Goal: Information Seeking & Learning: Learn about a topic

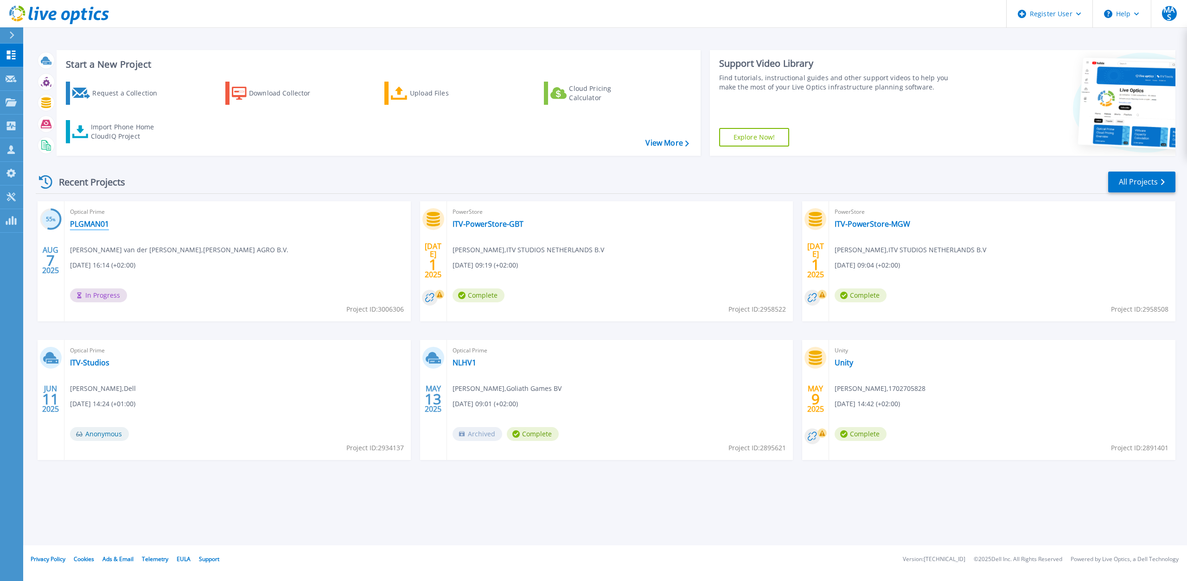
click at [101, 221] on link "PLGMAN01" at bounding box center [89, 223] width 39 height 9
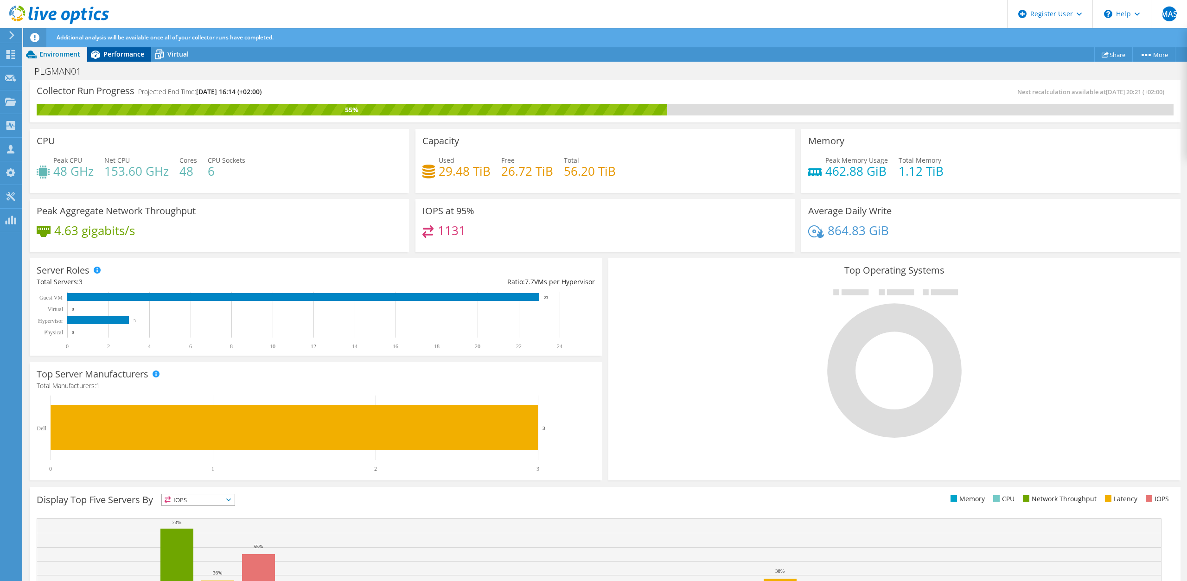
click at [124, 59] on div "Performance" at bounding box center [119, 54] width 64 height 15
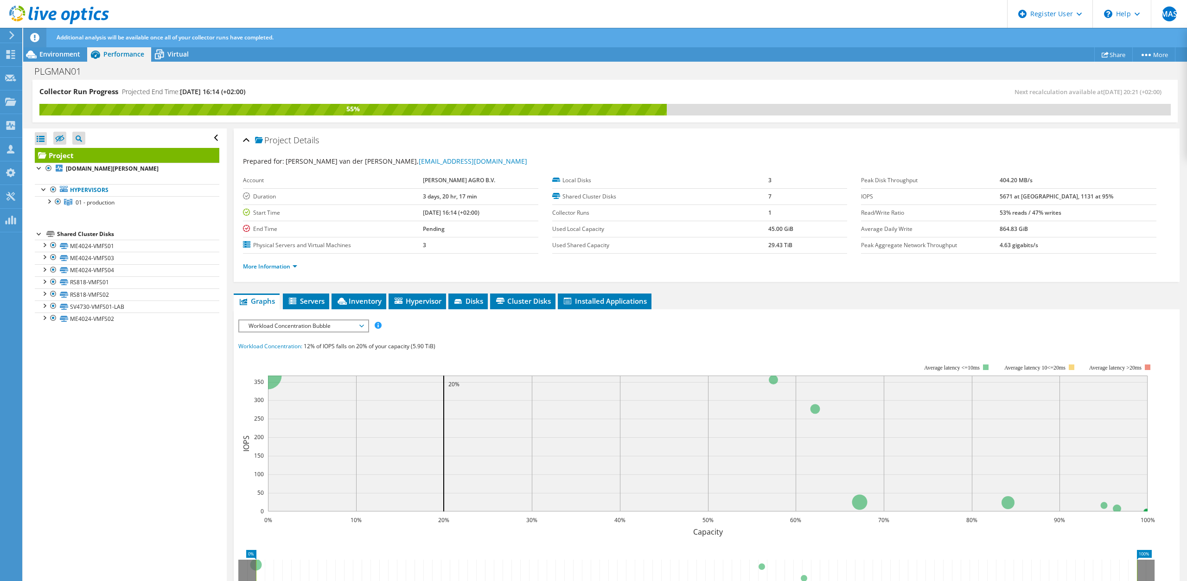
scroll to position [139, 0]
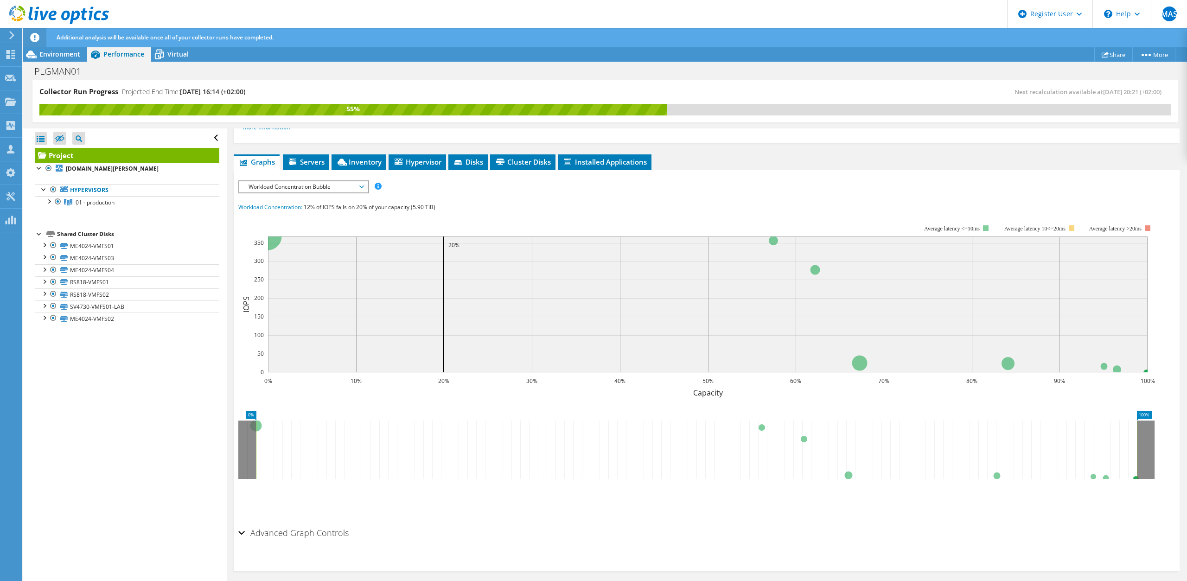
click at [302, 188] on span "Workload Concentration Bubble" at bounding box center [303, 186] width 119 height 11
click at [260, 251] on li "CPU Percentage" at bounding box center [303, 253] width 128 height 11
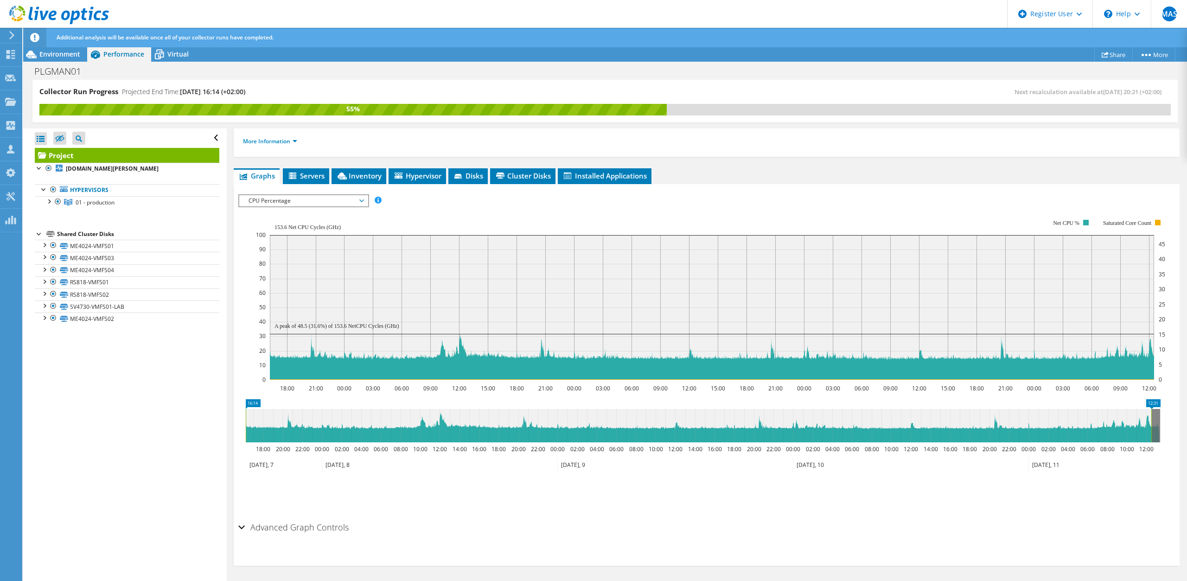
scroll to position [125, 0]
drag, startPoint x: 1153, startPoint y: 427, endPoint x: 1192, endPoint y: 423, distance: 38.7
click at [1186, 423] on html "MAS Dell User [PERSON_NAME] [PERSON_NAME][EMAIL_ADDRESS][DOMAIN_NAME] Dell My P…" at bounding box center [593, 290] width 1187 height 581
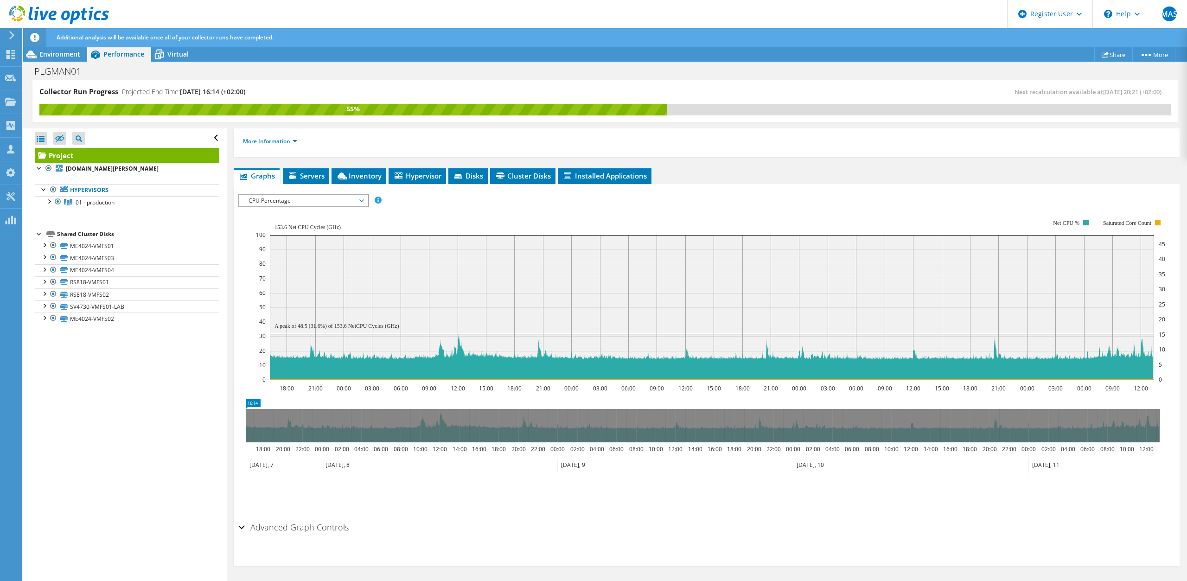
drag, startPoint x: 1160, startPoint y: 419, endPoint x: 194, endPoint y: 427, distance: 966.3
click at [194, 427] on div "Collector Run Progress Projected End Time: [DATE] 16:14 (+02:00) Next recalcula…" at bounding box center [605, 331] width 1164 height 502
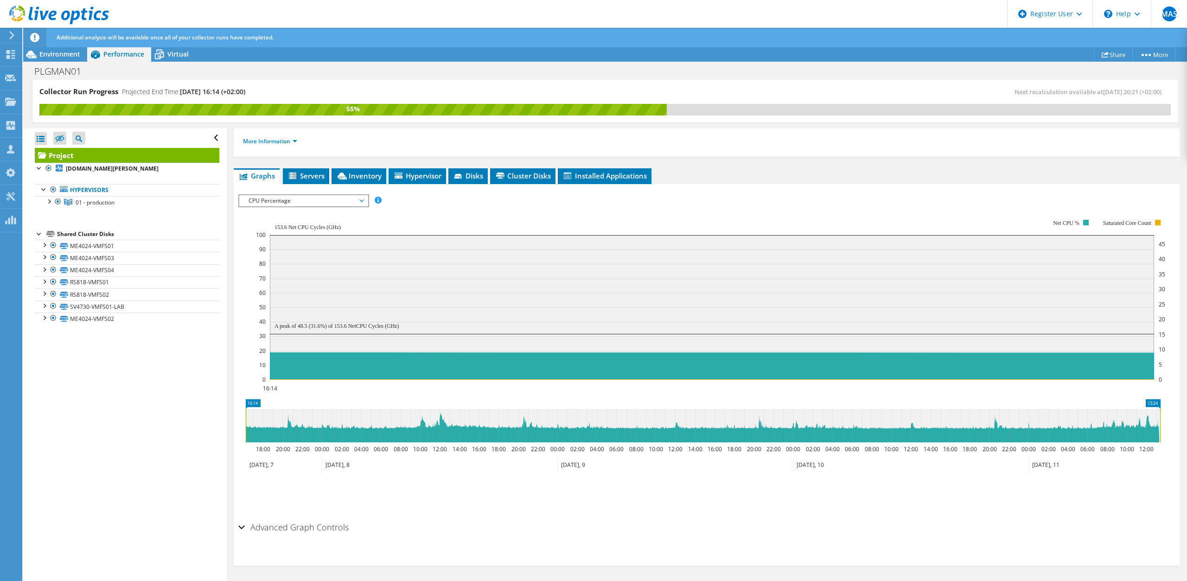
drag, startPoint x: 248, startPoint y: 421, endPoint x: 1358, endPoint y: 409, distance: 1110.5
click at [1186, 409] on html "MAS Dell User [PERSON_NAME] [PERSON_NAME][EMAIL_ADDRESS][DOMAIN_NAME] Dell My P…" at bounding box center [593, 290] width 1187 height 581
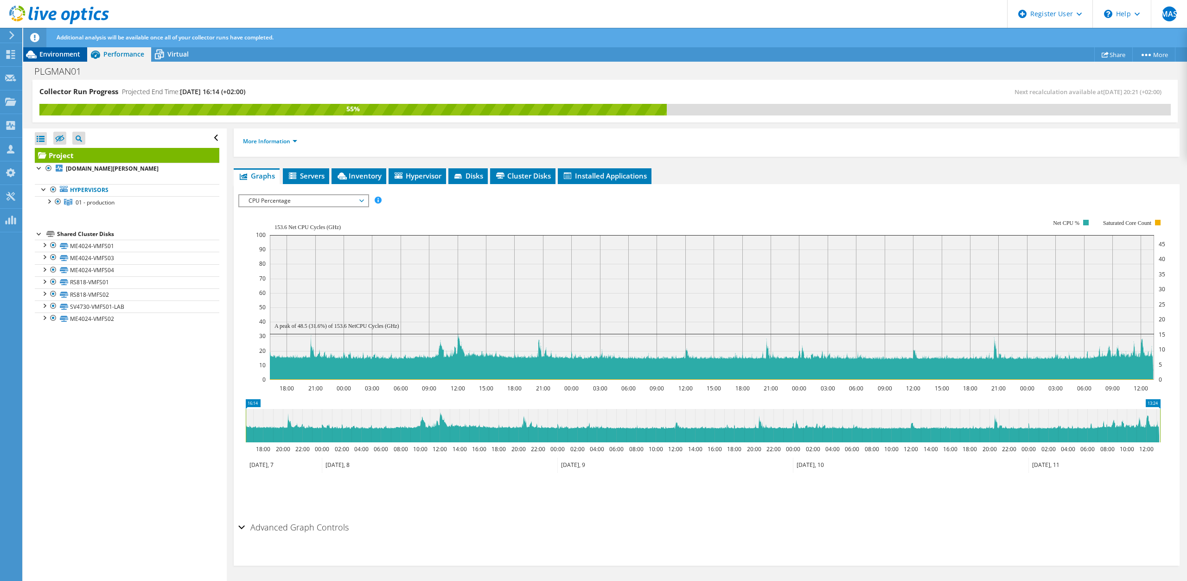
click at [62, 57] on span "Environment" at bounding box center [59, 54] width 41 height 9
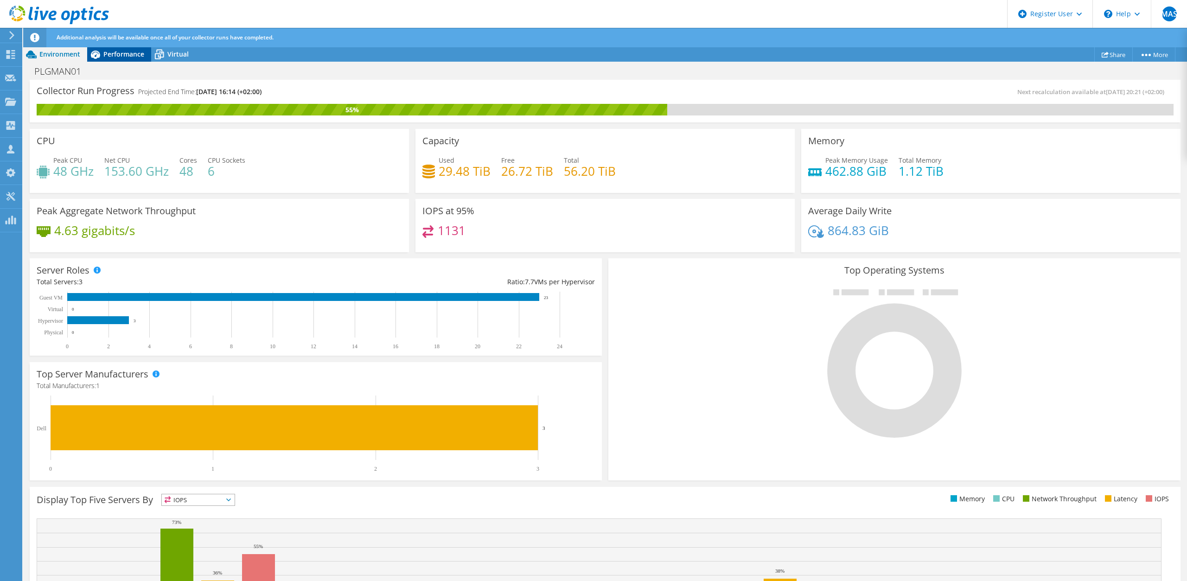
click at [100, 57] on icon at bounding box center [95, 54] width 16 height 16
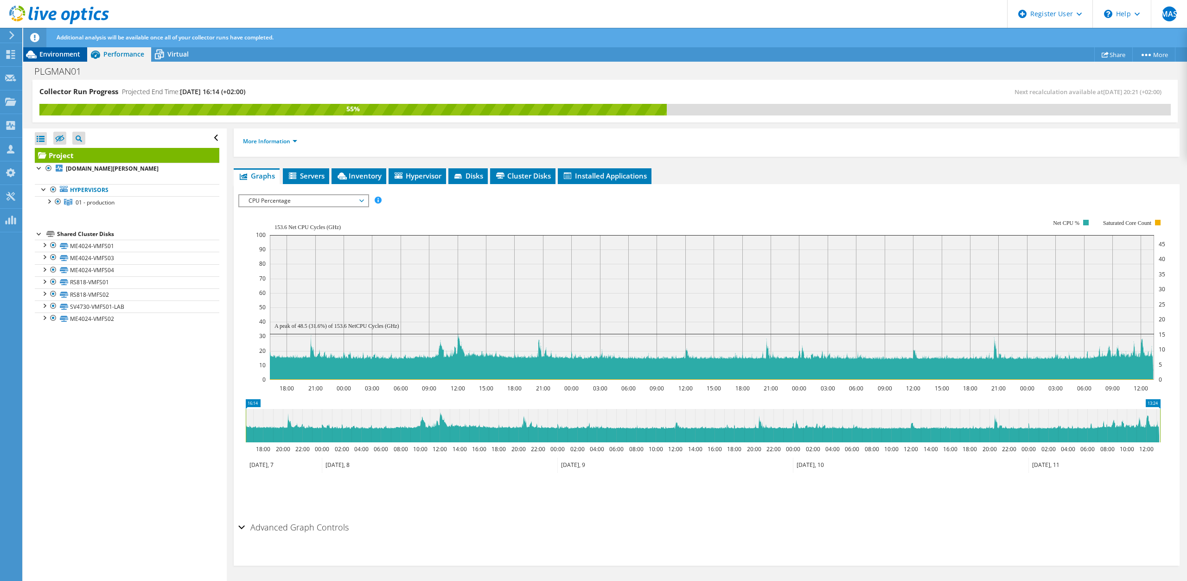
click at [54, 56] on span "Environment" at bounding box center [59, 54] width 41 height 9
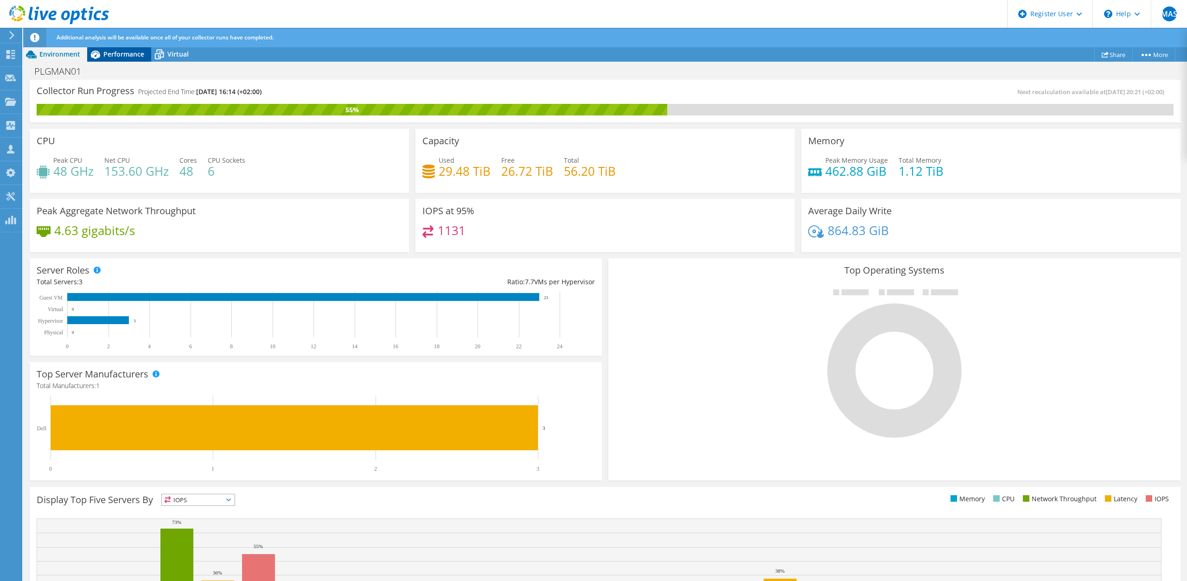
click at [123, 58] on span "Performance" at bounding box center [123, 54] width 41 height 9
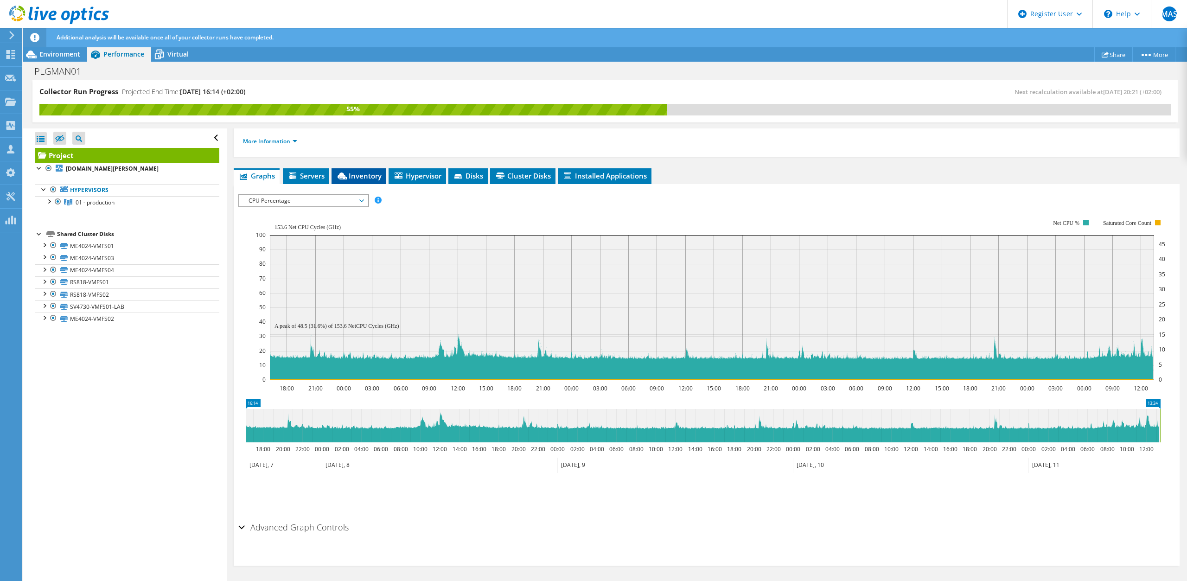
click at [348, 176] on span "Inventory" at bounding box center [358, 175] width 45 height 9
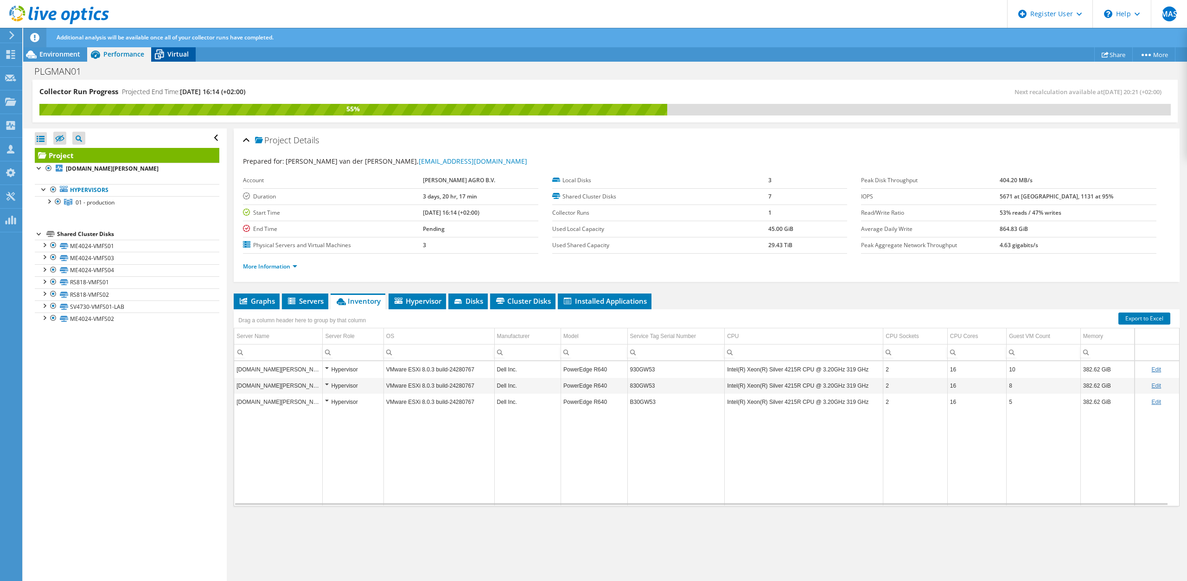
click at [161, 51] on icon at bounding box center [159, 54] width 16 height 16
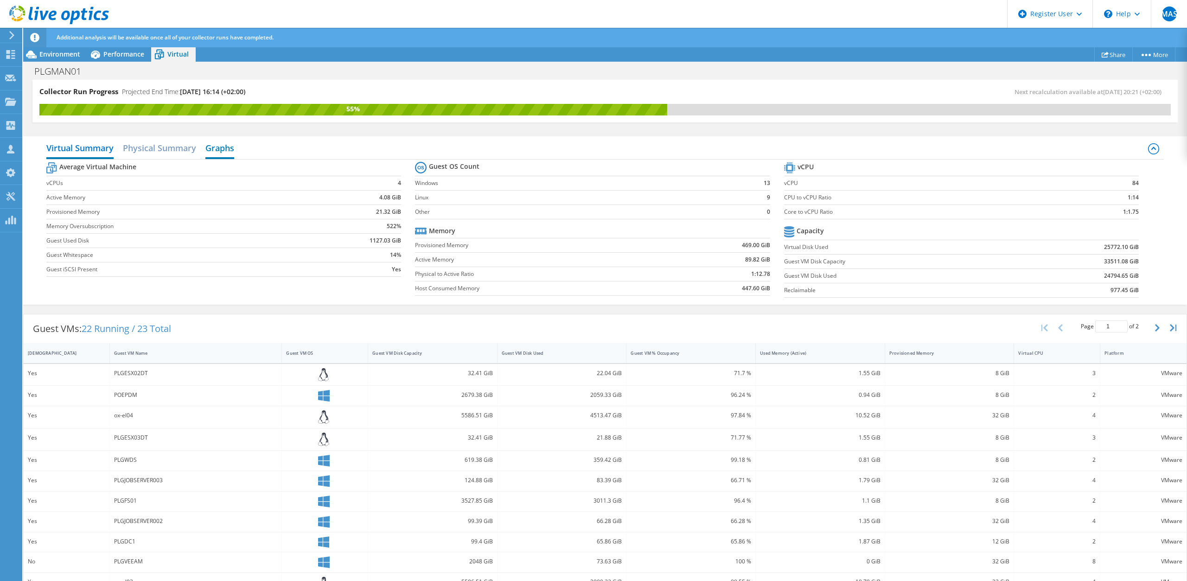
click at [223, 145] on h2 "Graphs" at bounding box center [219, 149] width 29 height 20
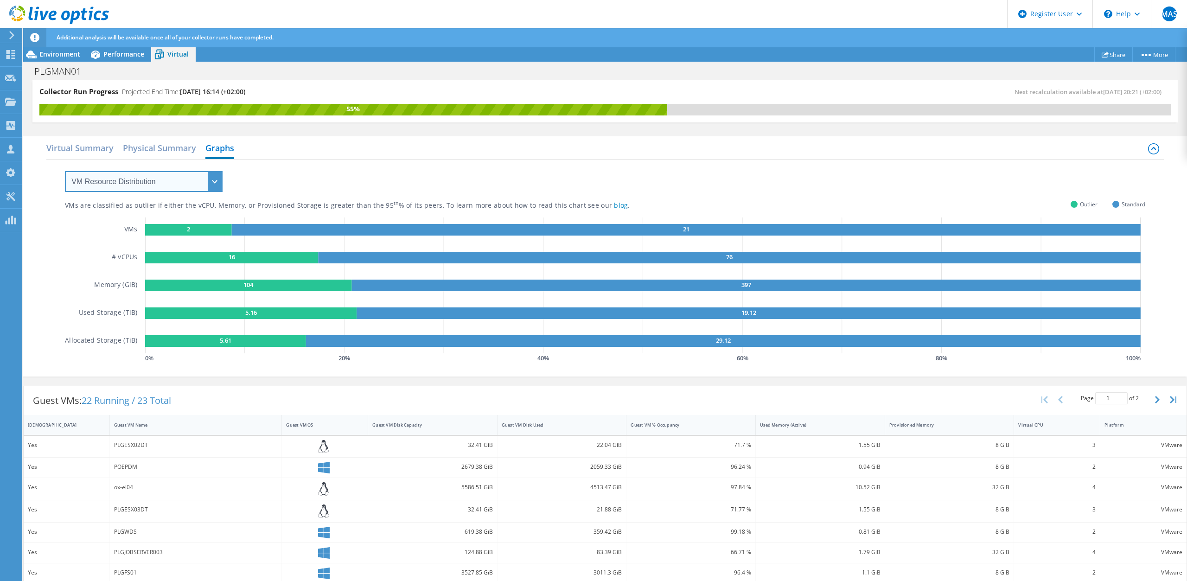
click at [144, 185] on select "VM Resource Distribution Provisioning Contrast Over Provisioning" at bounding box center [144, 181] width 158 height 21
select select "Over Provisioning"
click at [65, 171] on select "VM Resource Distribution Provisioning Contrast Over Provisioning" at bounding box center [144, 181] width 158 height 21
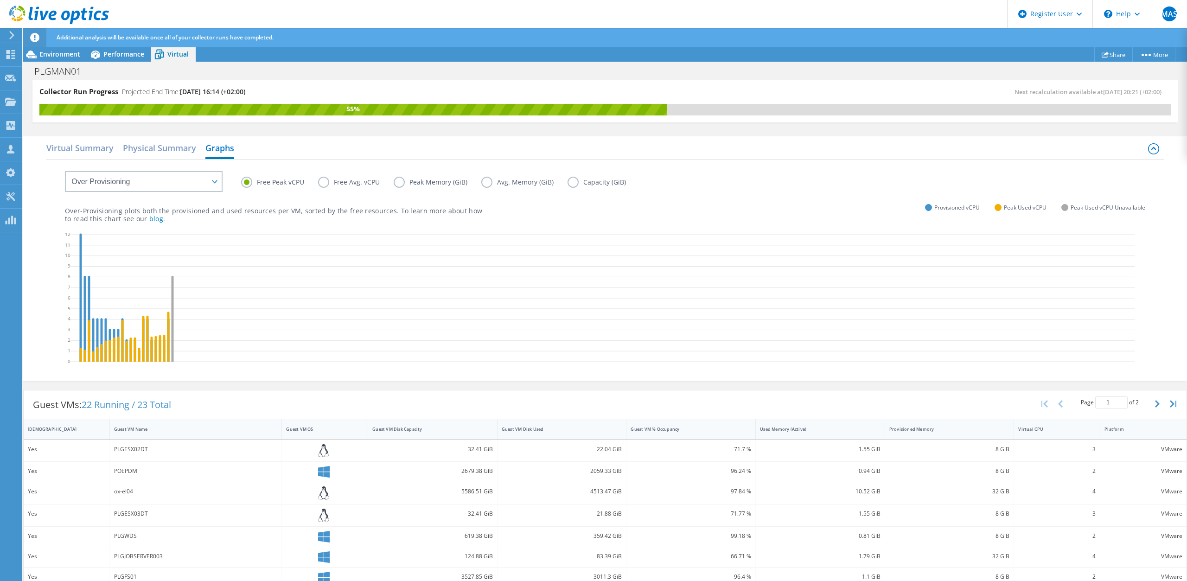
click at [325, 185] on label "Free Avg. vCPU" at bounding box center [356, 182] width 76 height 11
click at [0, 0] on input "Free Avg. vCPU" at bounding box center [0, 0] width 0 height 0
click at [402, 181] on label "Peak Memory (GiB)" at bounding box center [438, 182] width 88 height 11
click at [0, 0] on input "Peak Memory (GiB)" at bounding box center [0, 0] width 0 height 0
click at [493, 185] on label "Avg. Memory (GiB)" at bounding box center [524, 182] width 86 height 11
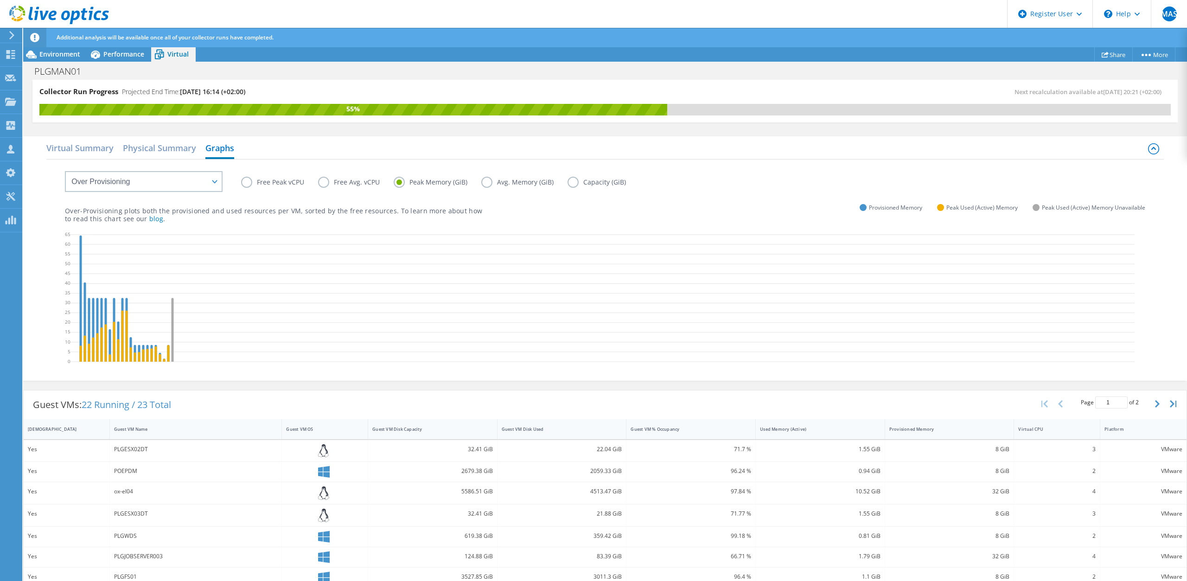
click at [0, 0] on input "Avg. Memory (GiB)" at bounding box center [0, 0] width 0 height 0
click at [570, 183] on label "Capacity (GiB)" at bounding box center [604, 182] width 72 height 11
click at [0, 0] on input "Capacity (GiB)" at bounding box center [0, 0] width 0 height 0
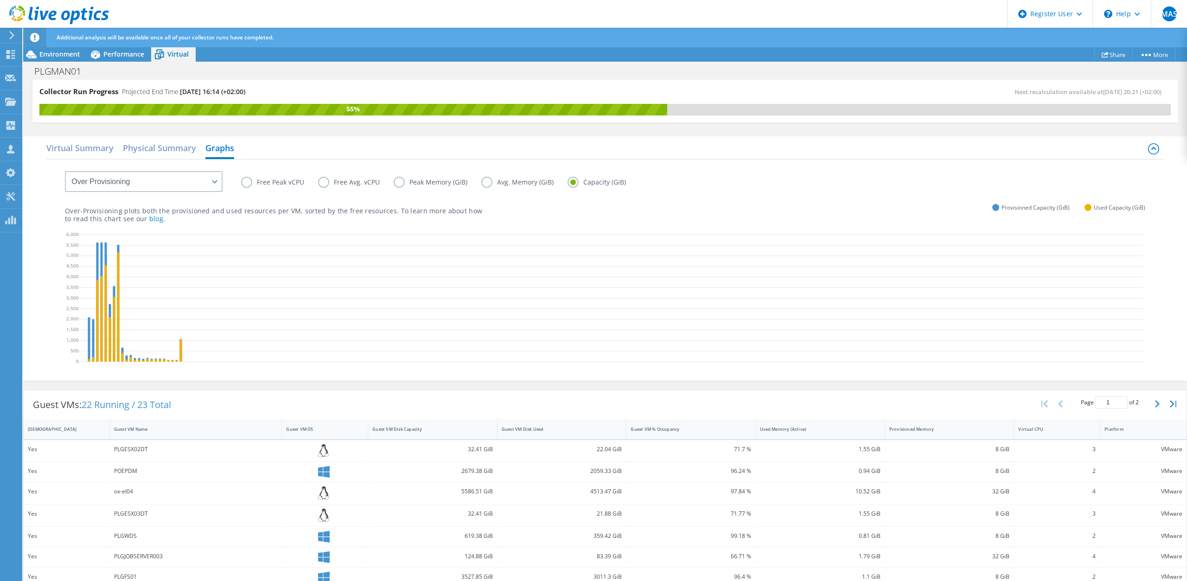
click at [249, 185] on label "Free Peak vCPU" at bounding box center [279, 182] width 77 height 11
click at [0, 0] on input "Free Peak vCPU" at bounding box center [0, 0] width 0 height 0
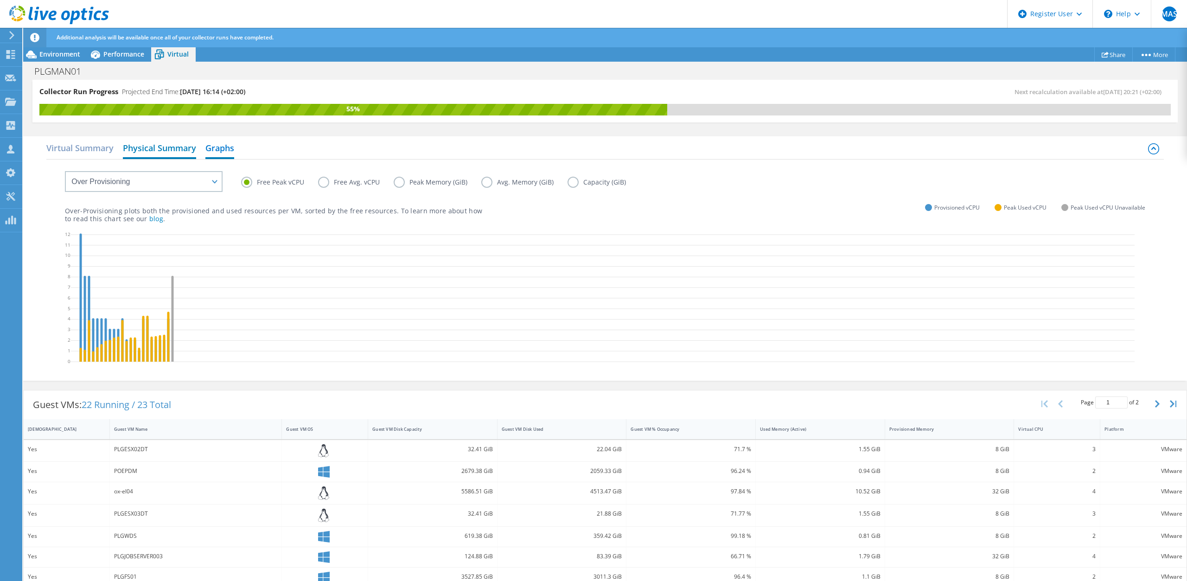
click at [173, 153] on h2 "Physical Summary" at bounding box center [159, 149] width 73 height 20
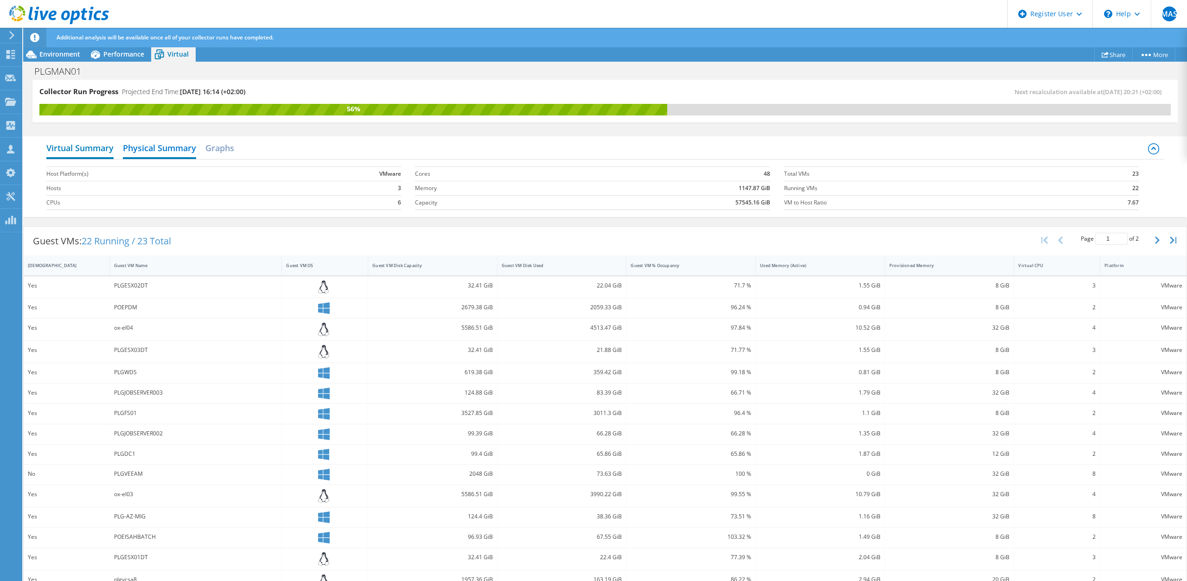
click at [87, 153] on h2 "Virtual Summary" at bounding box center [79, 149] width 67 height 20
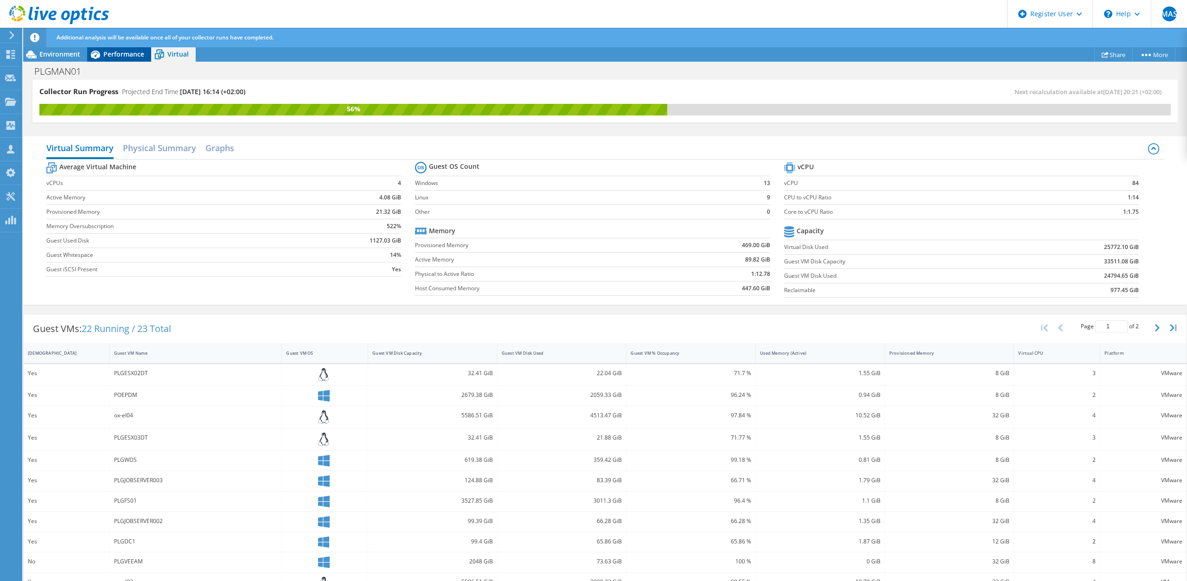
click at [119, 57] on span "Performance" at bounding box center [123, 54] width 41 height 9
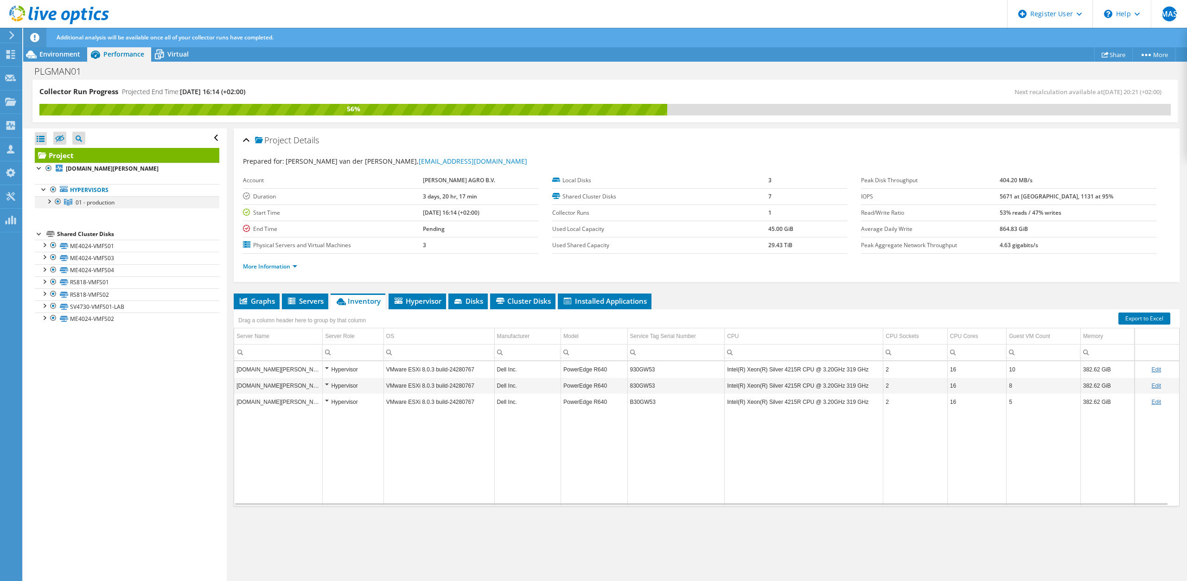
click at [58, 201] on div at bounding box center [57, 201] width 9 height 11
click at [50, 200] on div at bounding box center [48, 200] width 9 height 9
click at [62, 213] on div at bounding box center [62, 213] width 9 height 11
click at [62, 225] on div at bounding box center [62, 225] width 9 height 11
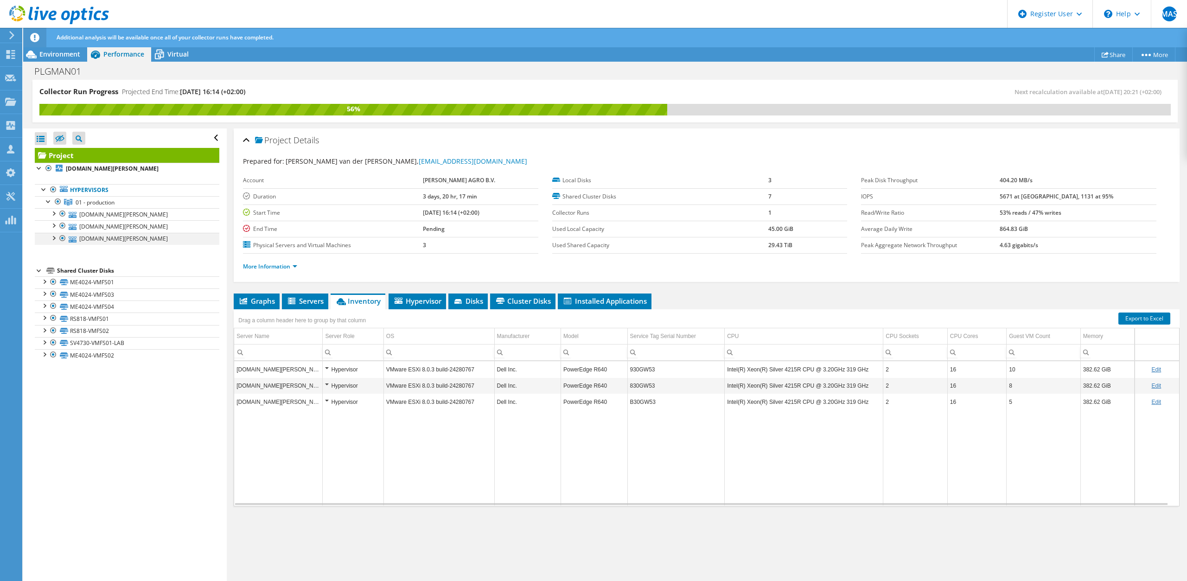
click at [62, 240] on div at bounding box center [62, 238] width 9 height 11
click at [93, 199] on span "01 - production" at bounding box center [95, 202] width 39 height 8
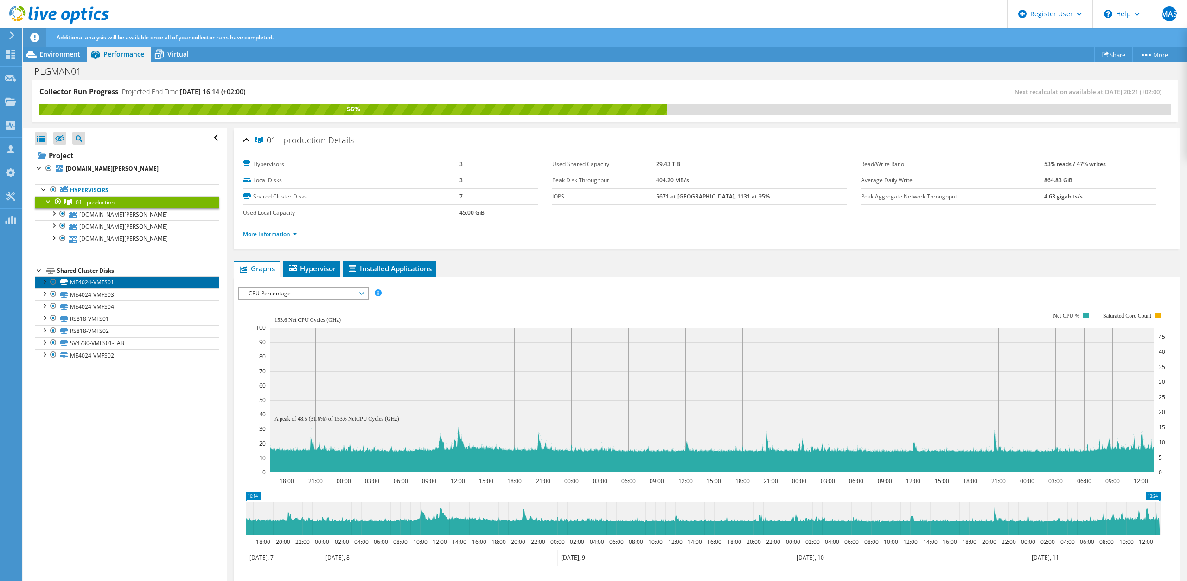
click at [95, 284] on link "ME4024-VMFS01" at bounding box center [127, 282] width 185 height 12
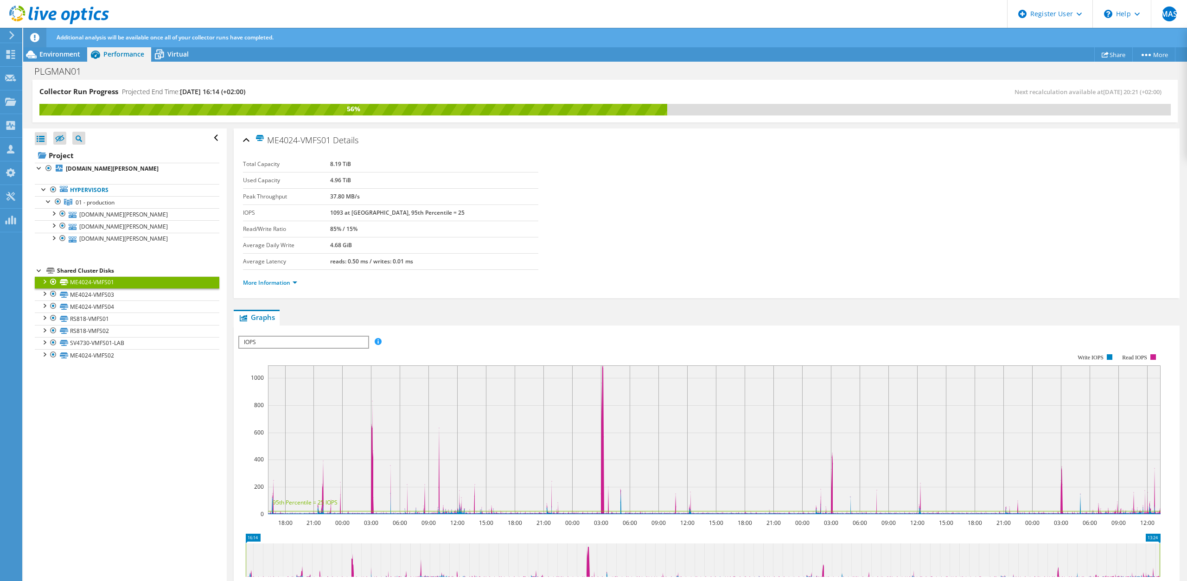
click at [315, 345] on span "IOPS" at bounding box center [303, 342] width 128 height 11
click at [267, 355] on li "IOPS" at bounding box center [303, 353] width 128 height 11
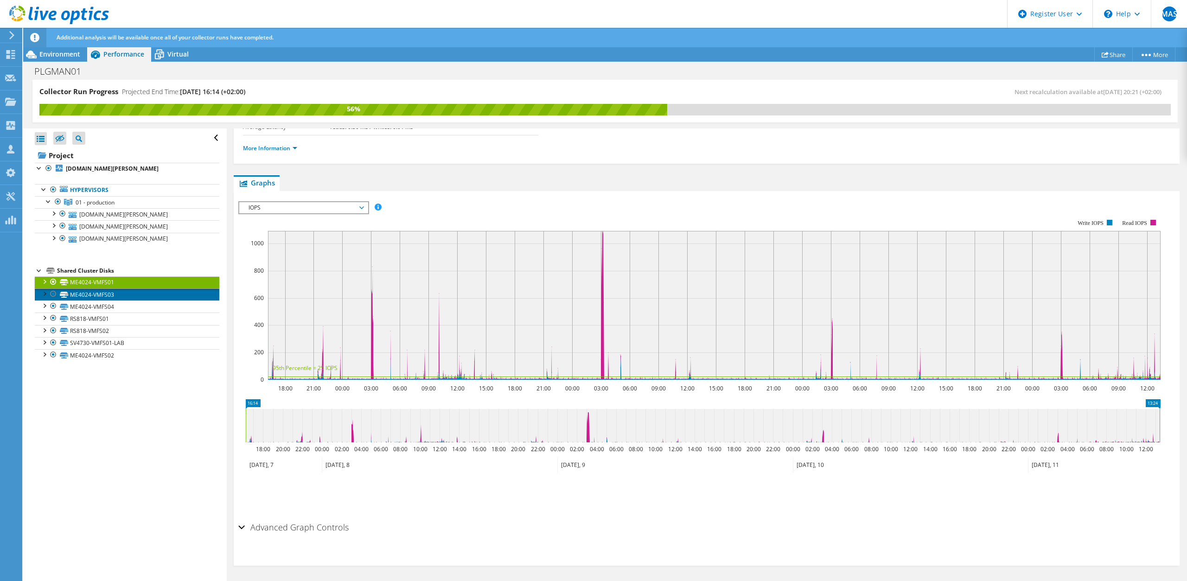
click at [109, 295] on link "ME4024-VMFS03" at bounding box center [127, 294] width 185 height 12
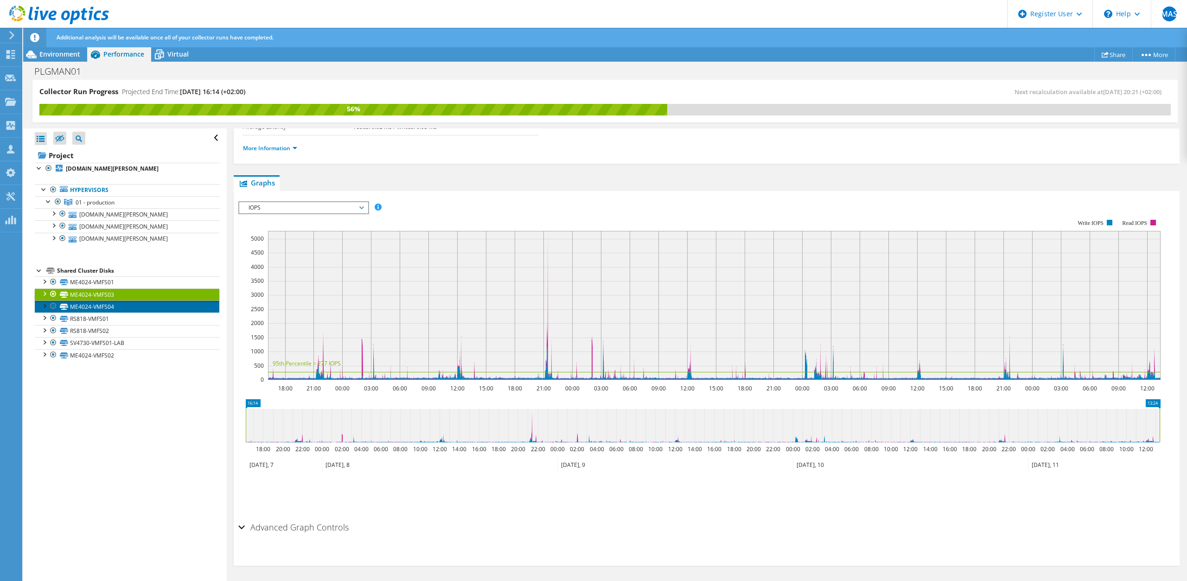
click at [106, 308] on link "ME4024-VMFS04" at bounding box center [127, 306] width 185 height 12
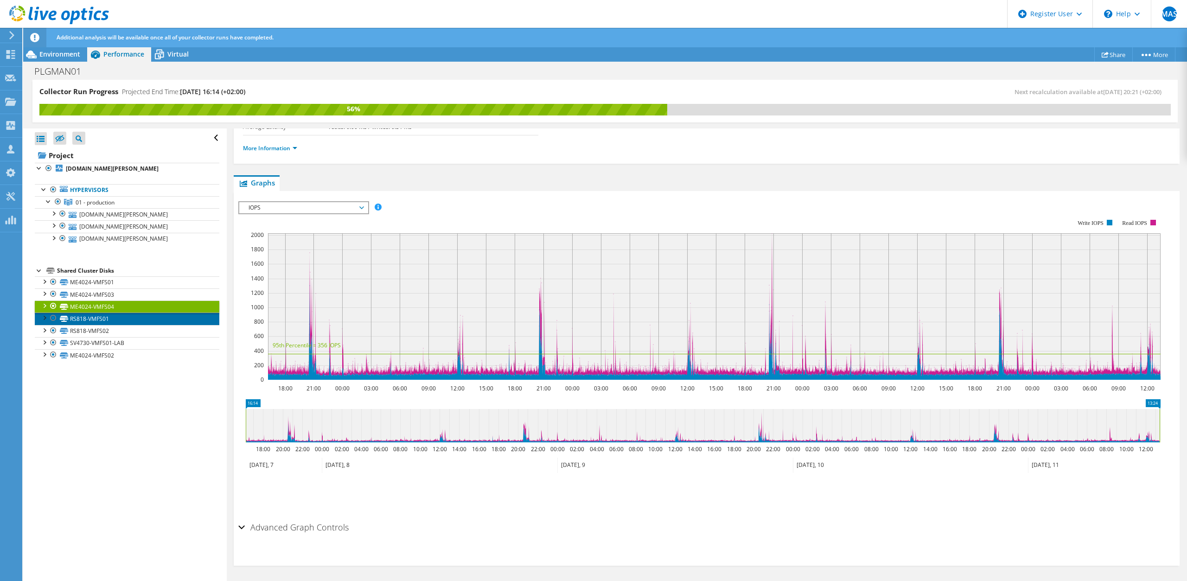
click at [95, 324] on link "RS818-VMFS01" at bounding box center [127, 319] width 185 height 12
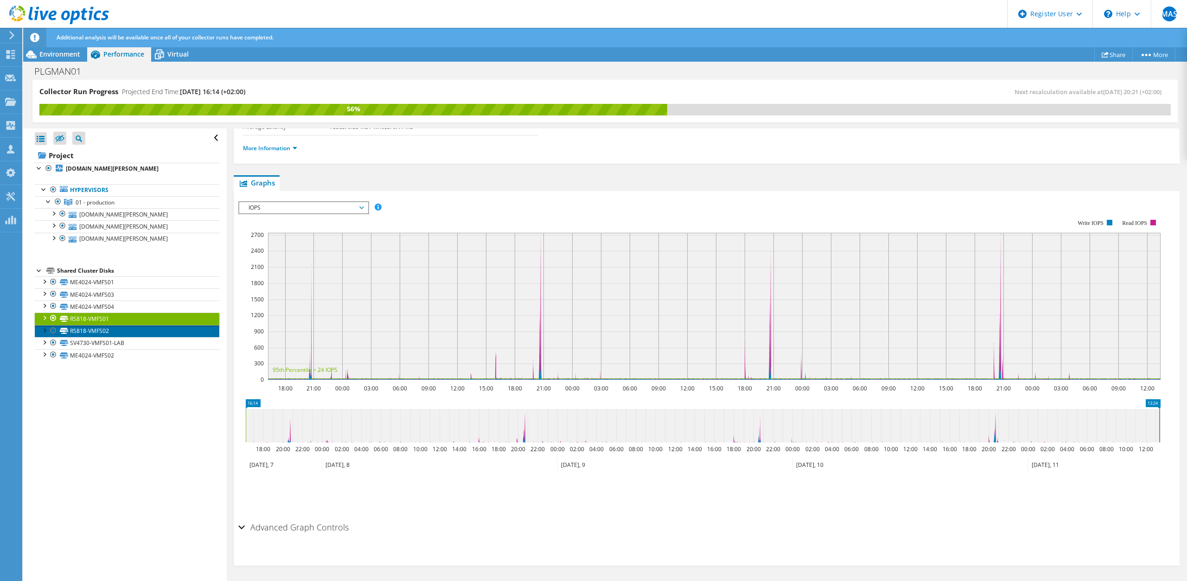
click at [101, 332] on link "RS818-VMFS02" at bounding box center [127, 331] width 185 height 12
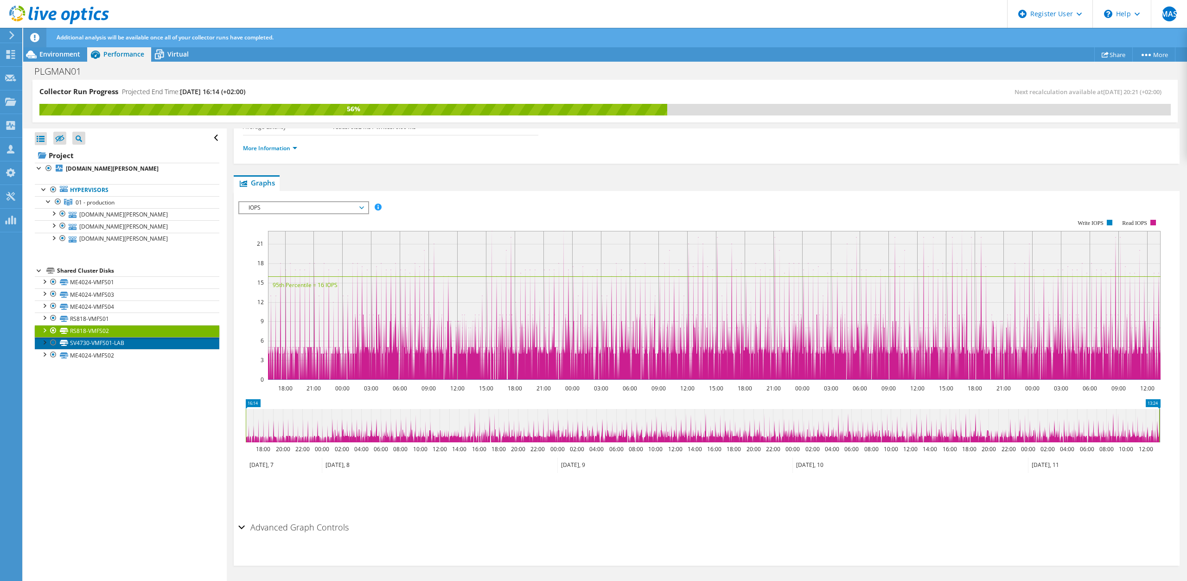
click at [107, 344] on link "SV4730-VMFS01-LAB" at bounding box center [127, 343] width 185 height 12
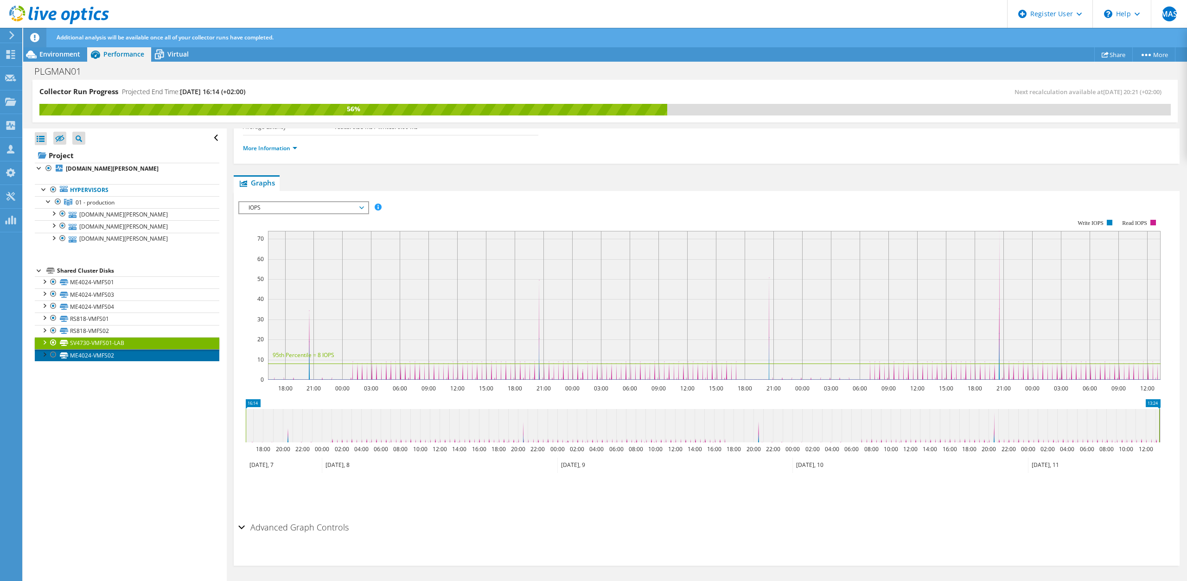
click at [82, 355] on link "ME4024-VMFS02" at bounding box center [127, 355] width 185 height 12
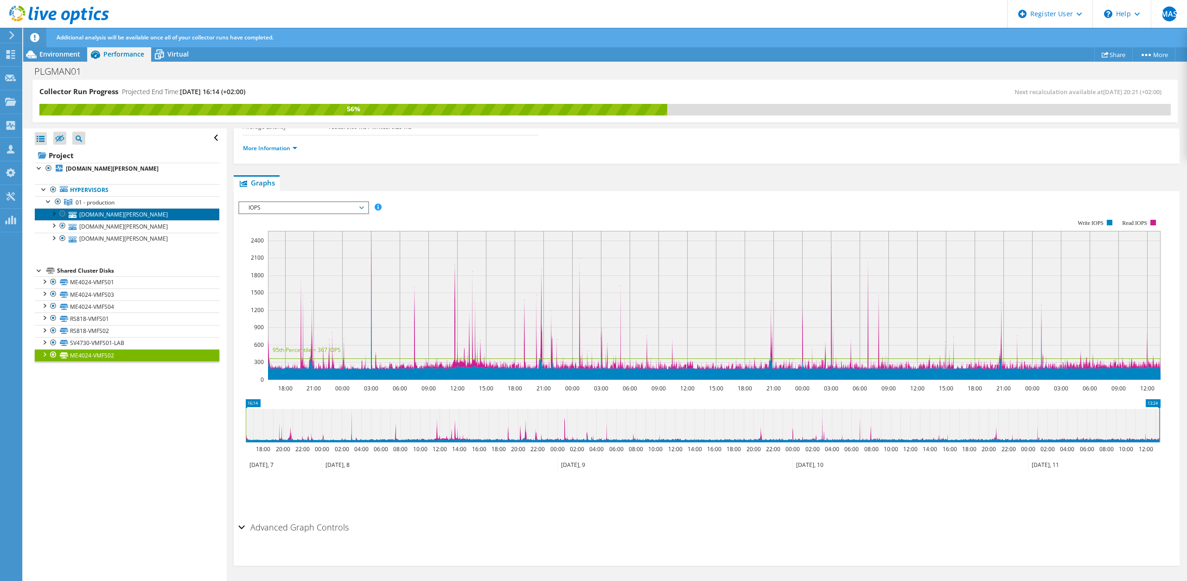
click at [119, 217] on link "[DOMAIN_NAME][PERSON_NAME]" at bounding box center [127, 214] width 185 height 12
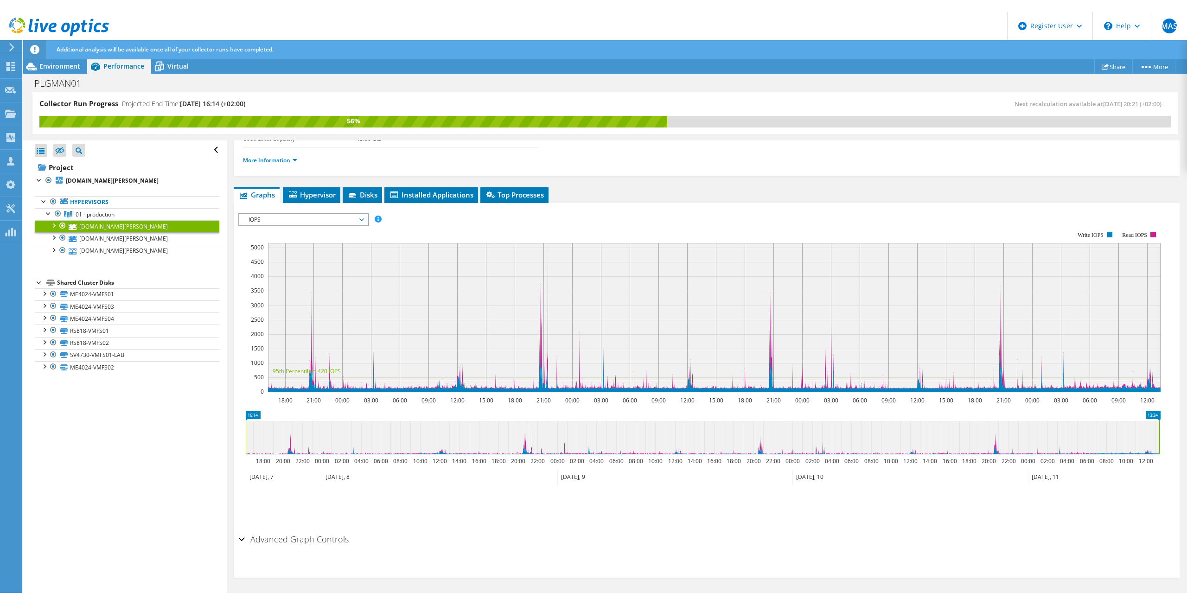
scroll to position [0, 0]
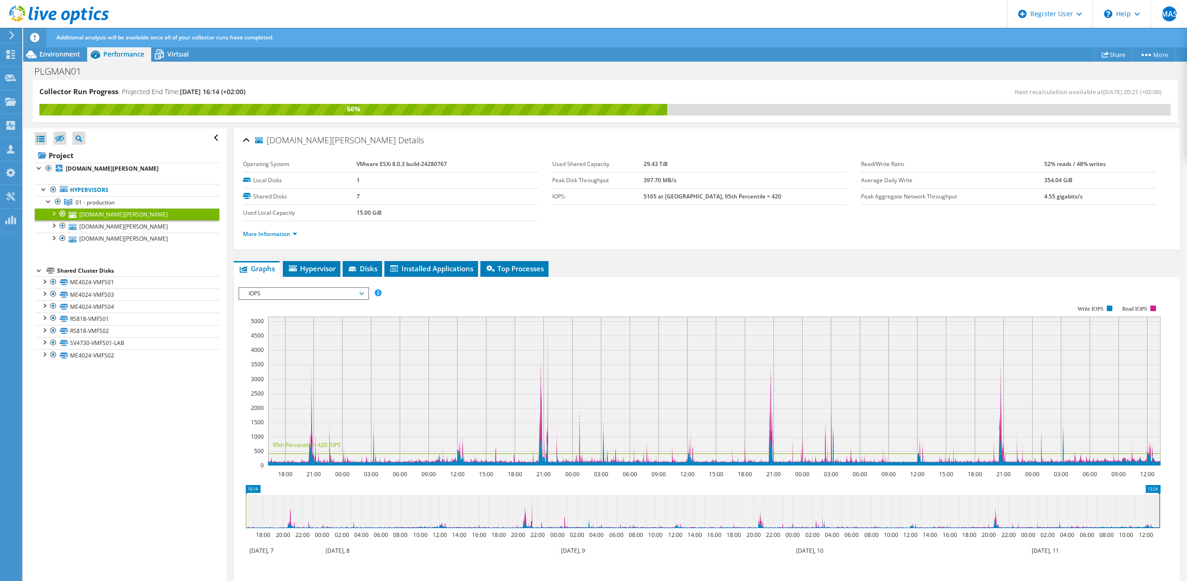
click at [306, 291] on span "IOPS" at bounding box center [303, 293] width 119 height 11
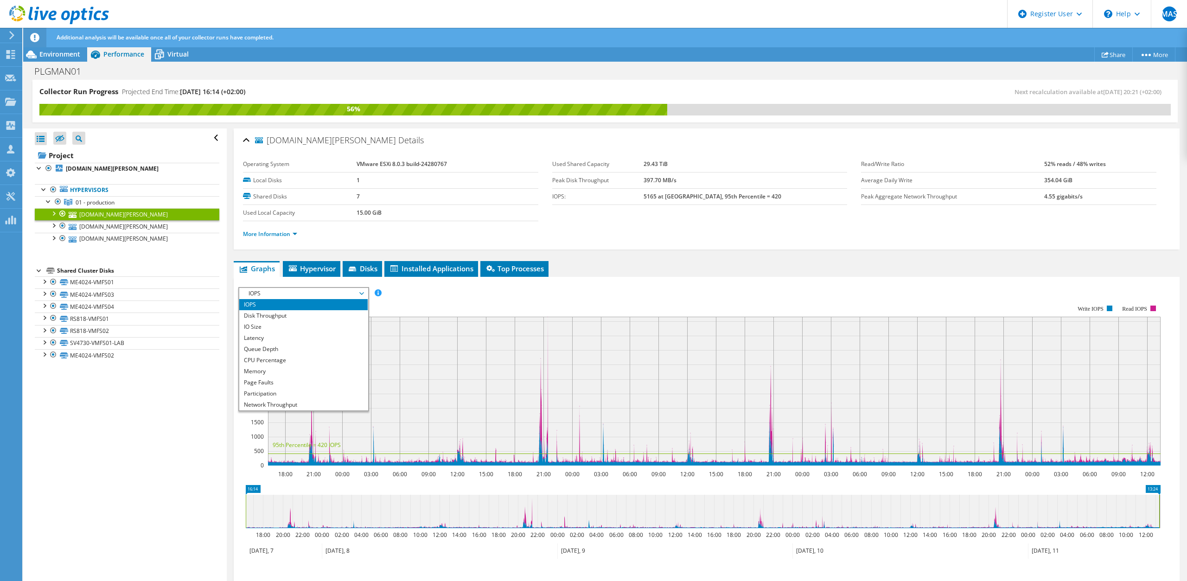
click at [306, 292] on span "IOPS" at bounding box center [303, 293] width 119 height 11
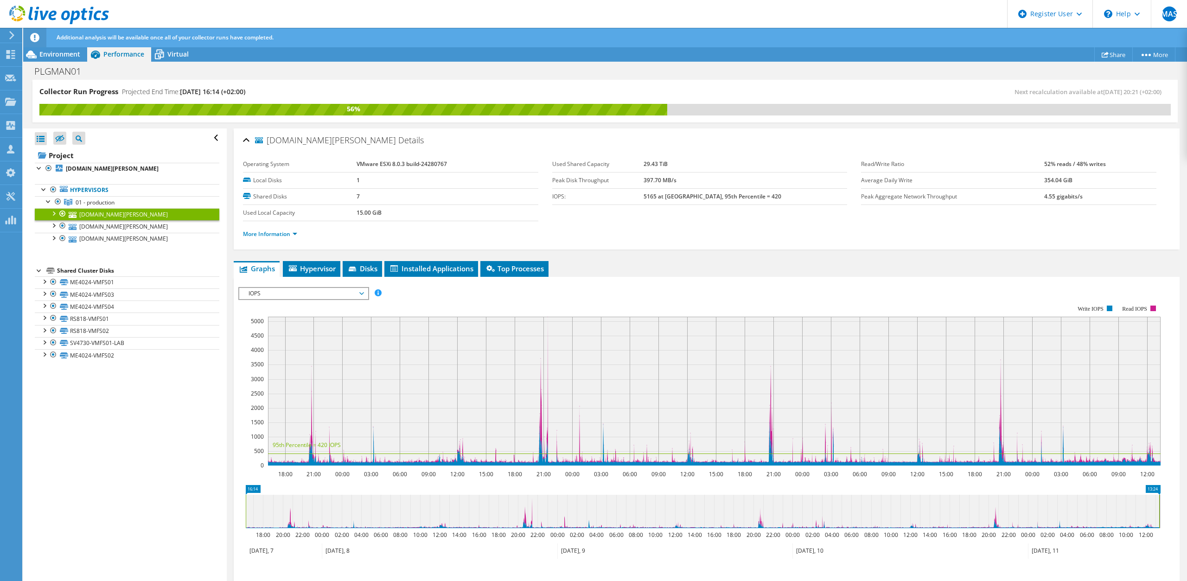
click at [294, 296] on span "IOPS" at bounding box center [303, 293] width 119 height 11
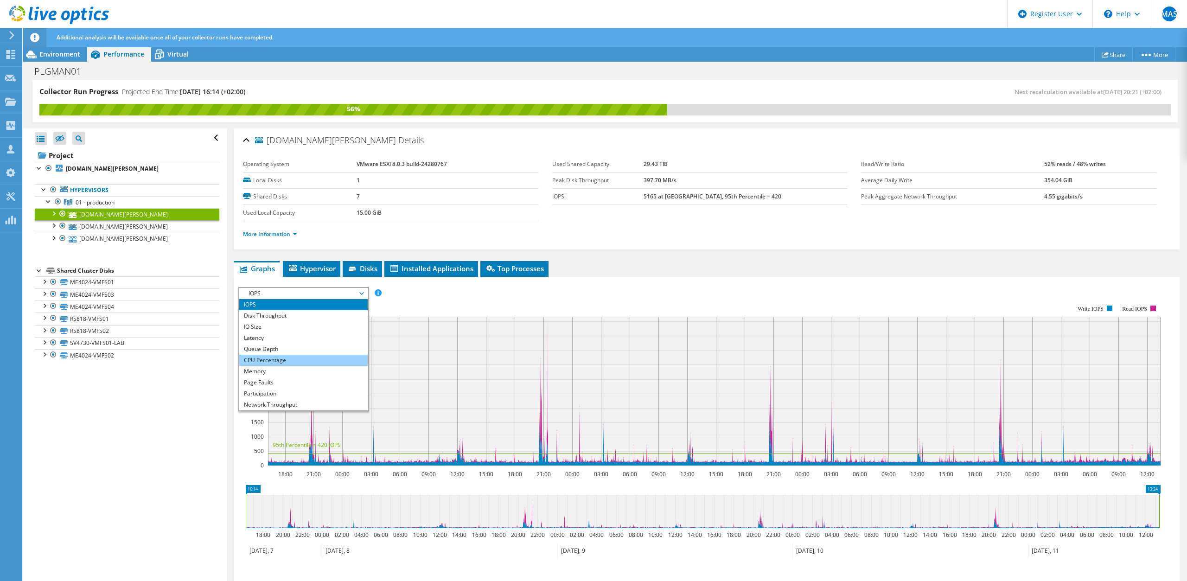
click at [271, 362] on li "CPU Percentage" at bounding box center [303, 360] width 128 height 11
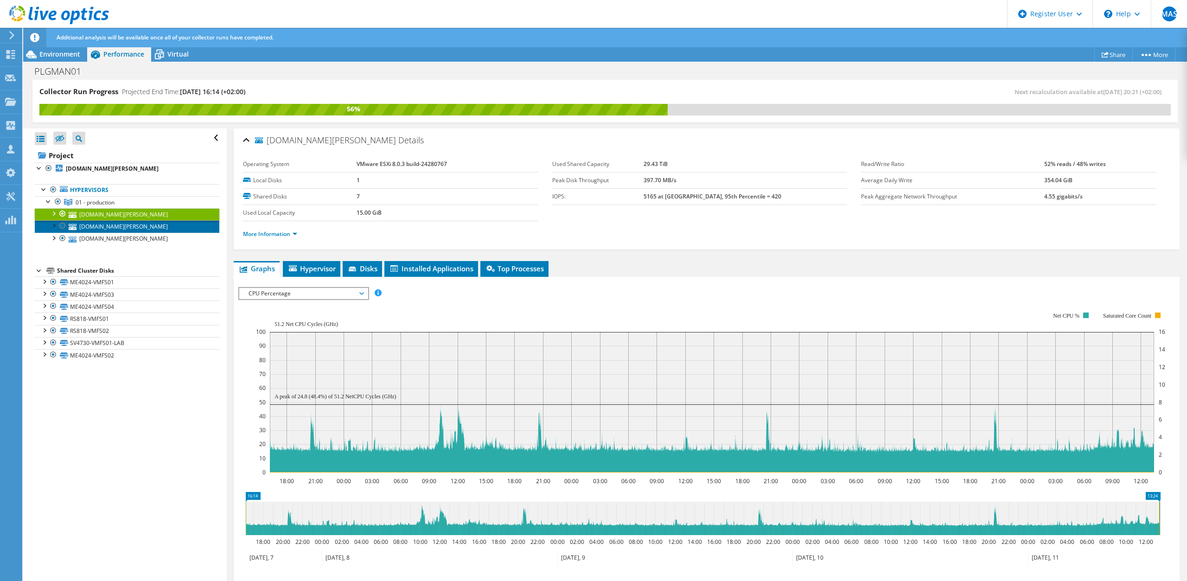
click at [115, 229] on link "[DOMAIN_NAME][PERSON_NAME]" at bounding box center [127, 226] width 185 height 12
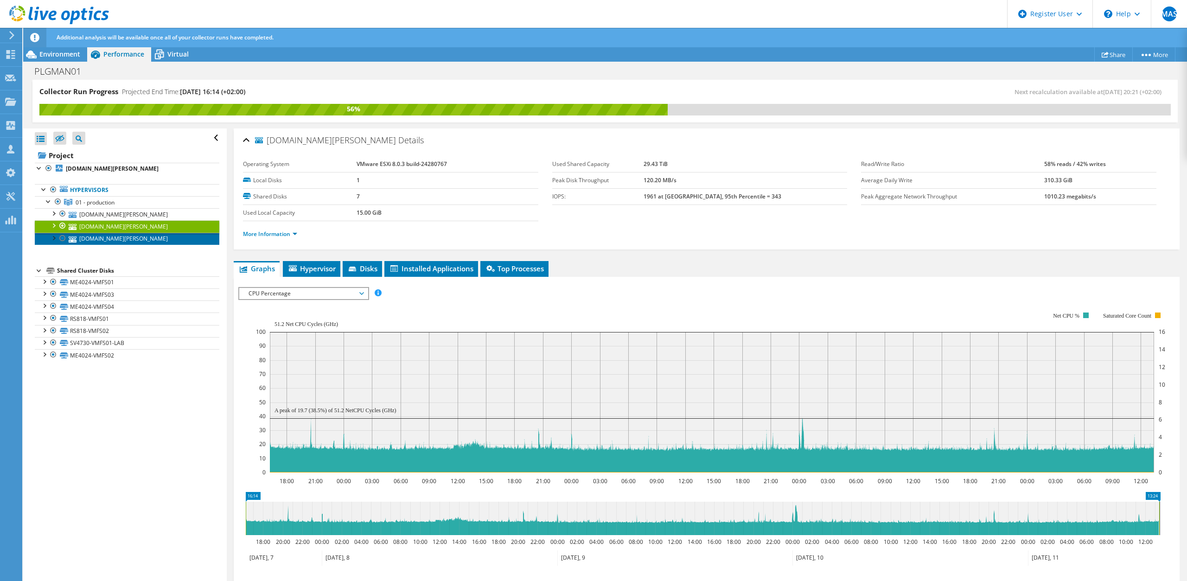
click at [117, 241] on link "[DOMAIN_NAME][PERSON_NAME]" at bounding box center [127, 239] width 185 height 12
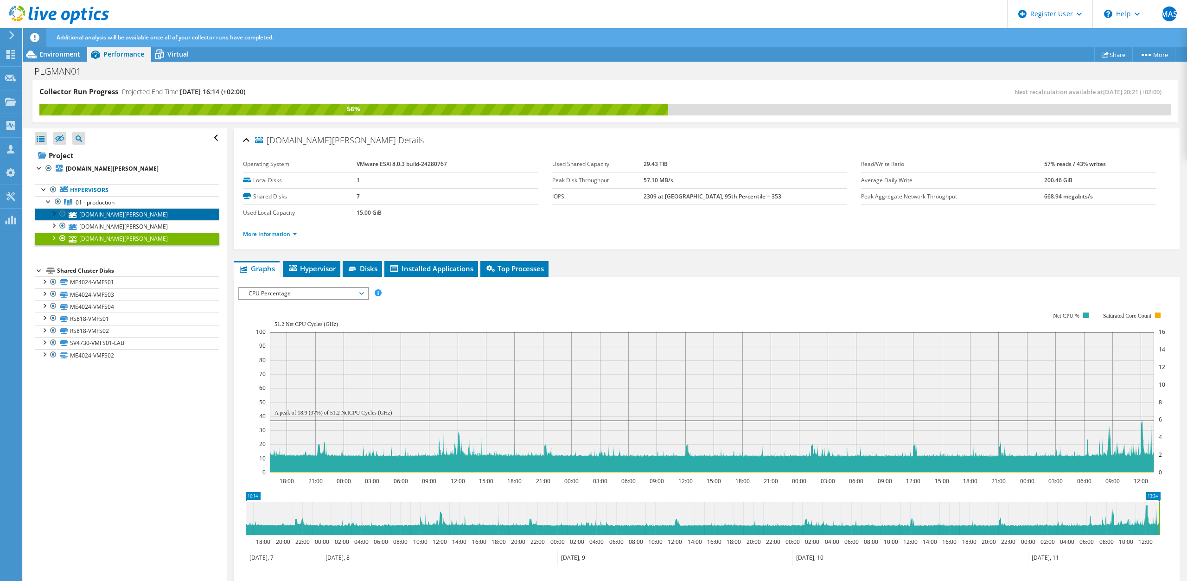
click at [105, 217] on link "[DOMAIN_NAME][PERSON_NAME]" at bounding box center [127, 214] width 185 height 12
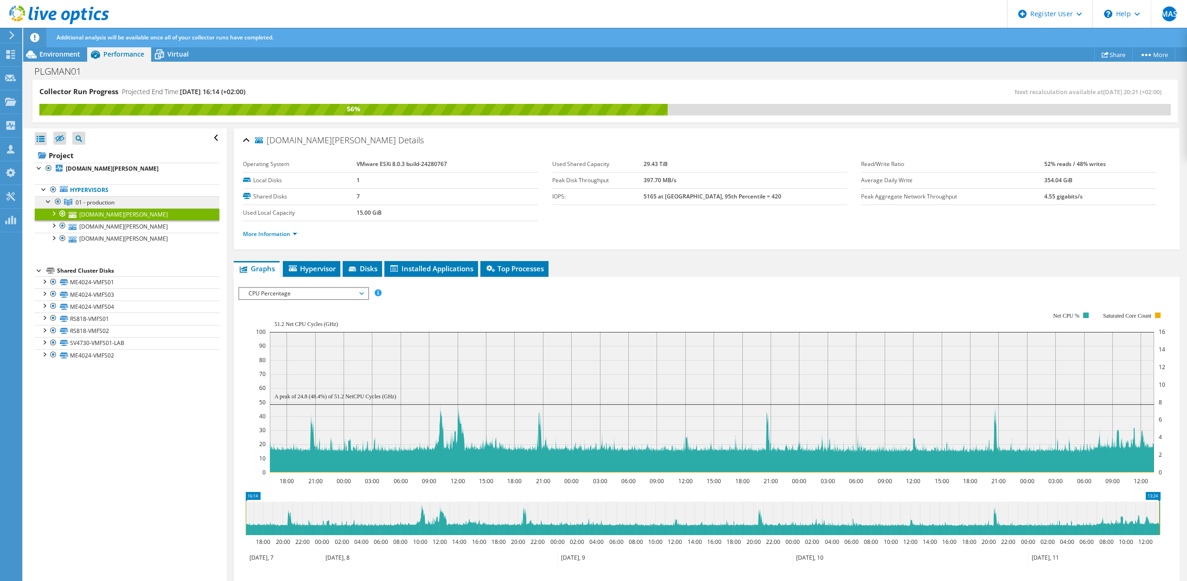
click at [108, 199] on span "01 - production" at bounding box center [95, 202] width 39 height 8
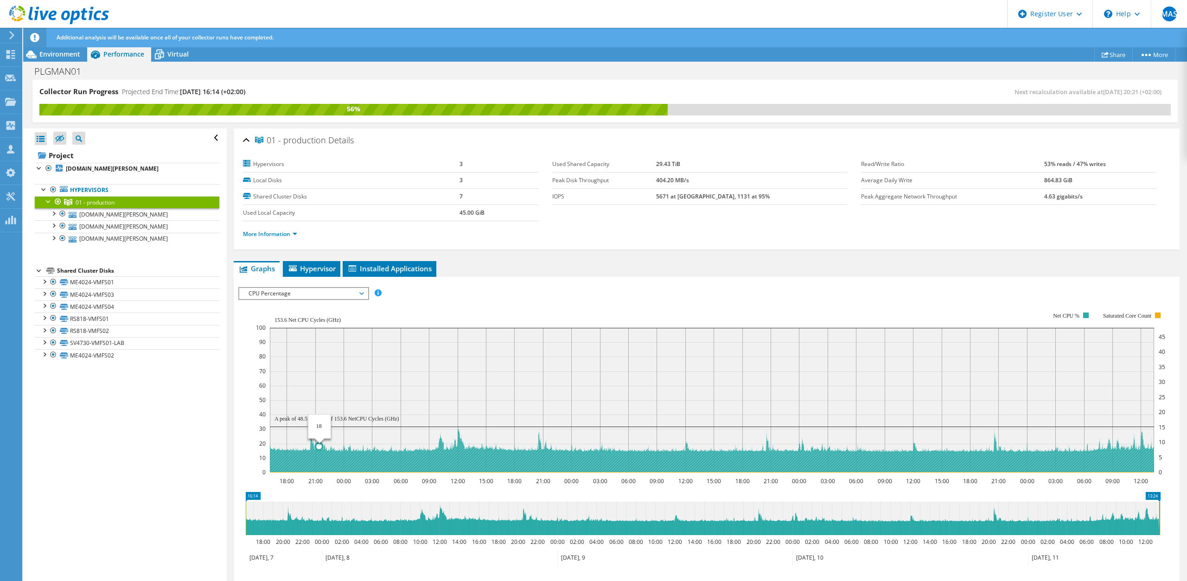
drag, startPoint x: 274, startPoint y: 417, endPoint x: 319, endPoint y: 422, distance: 46.2
click at [319, 422] on rect at bounding box center [712, 400] width 884 height 145
click at [376, 375] on rect at bounding box center [712, 400] width 884 height 145
click at [342, 420] on text "A peak of 48.5 (31.6%) of 153.6 NetCPU Cycles (GHz)" at bounding box center [336, 418] width 125 height 6
